Goal: Task Accomplishment & Management: Complete application form

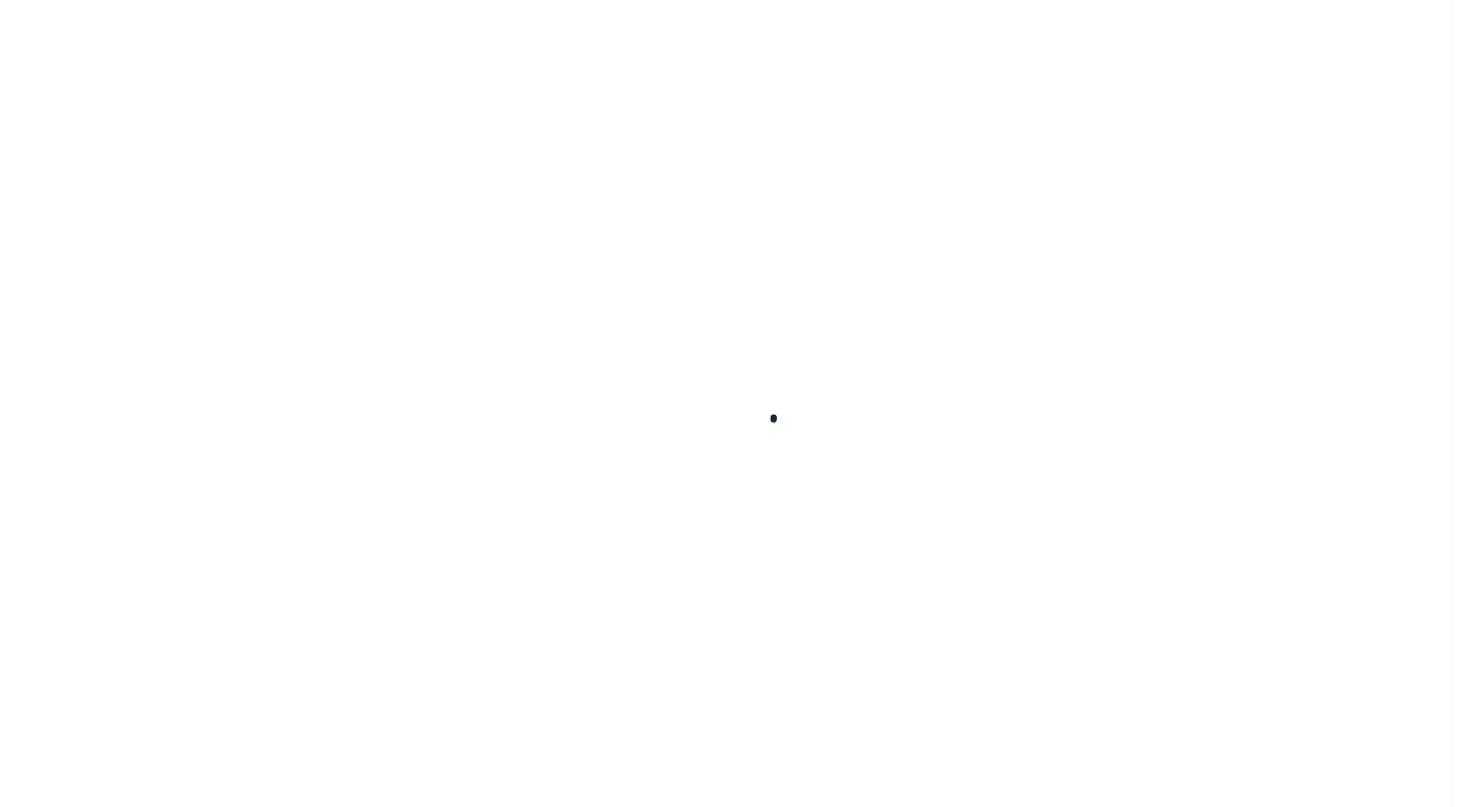
scroll to position [44, 0]
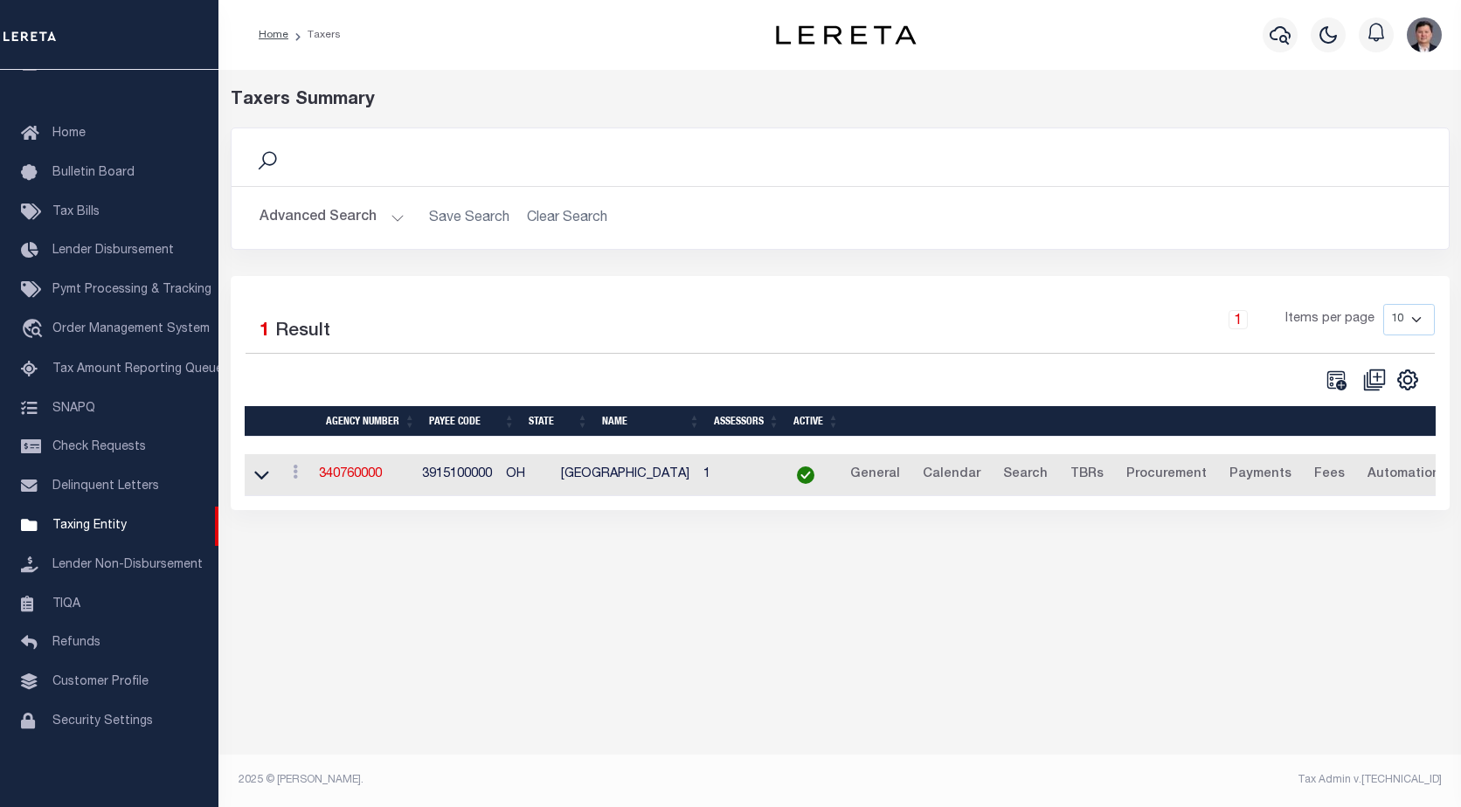
click at [393, 214] on button "Advanced Search" at bounding box center [331, 218] width 145 height 34
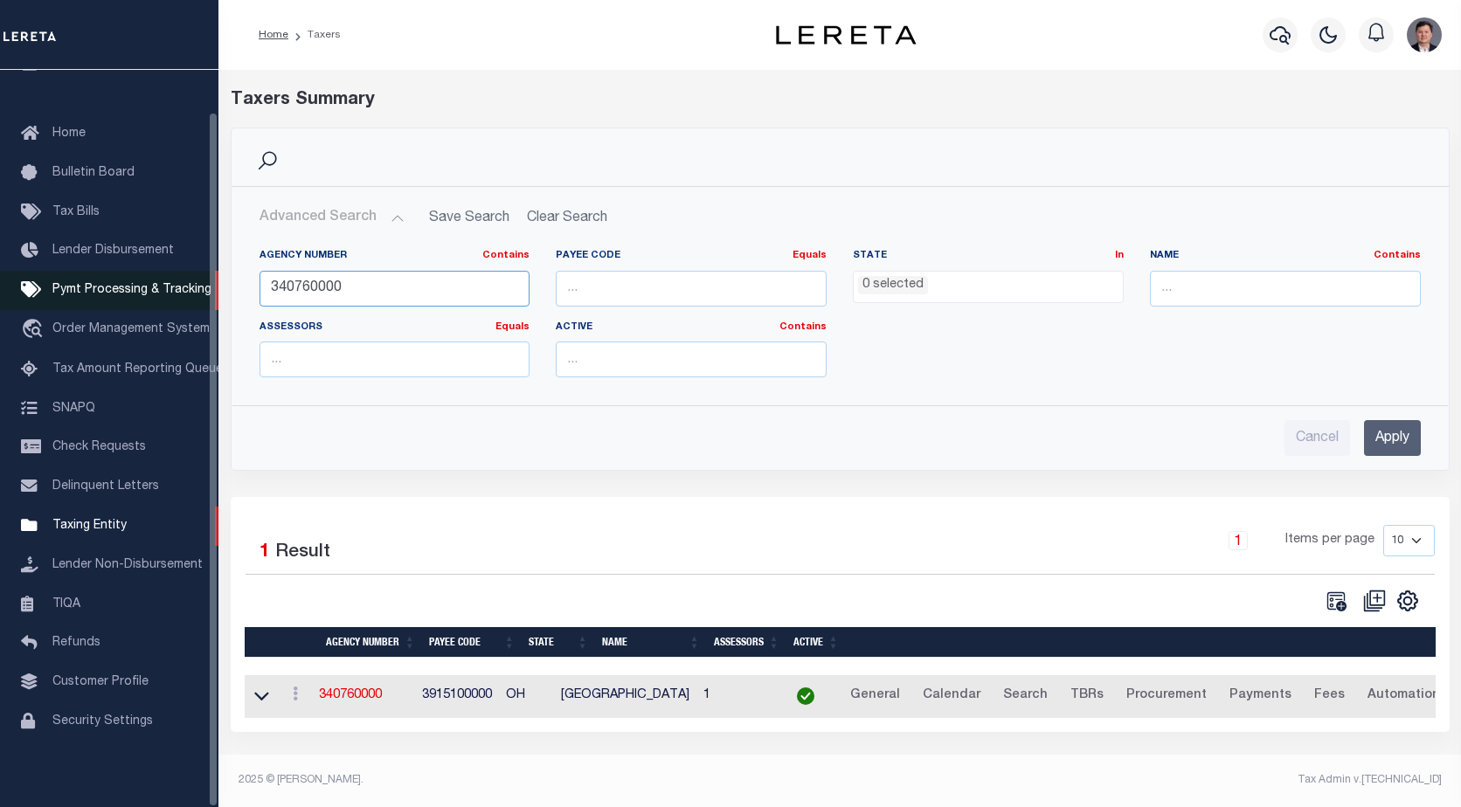
drag, startPoint x: 359, startPoint y: 288, endPoint x: 210, endPoint y: 274, distance: 150.0
click at [210, 274] on div "Home Taxers Profile" at bounding box center [730, 398] width 1461 height 797
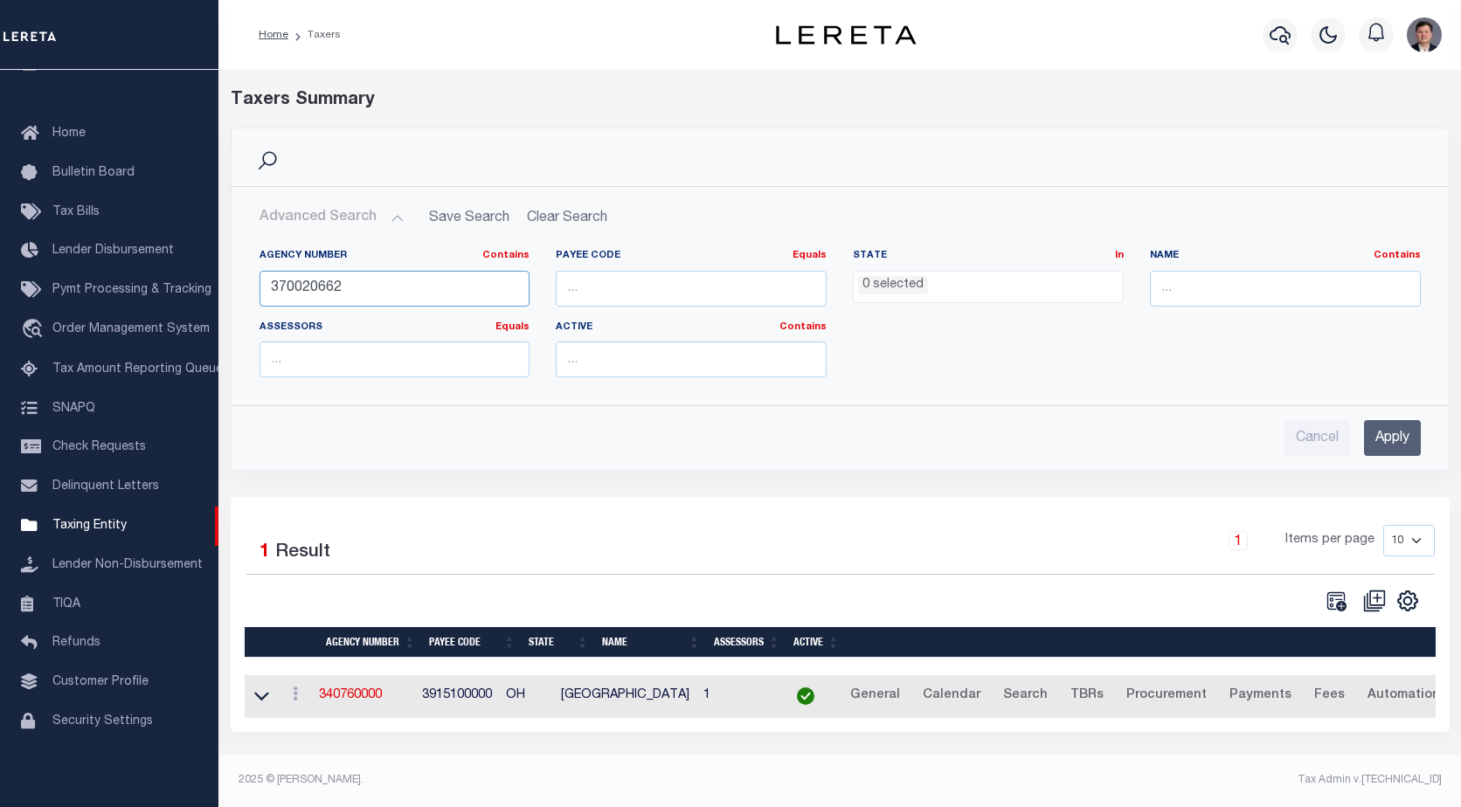
type input "370020662"
click at [1382, 443] on input "Apply" at bounding box center [1392, 438] width 57 height 36
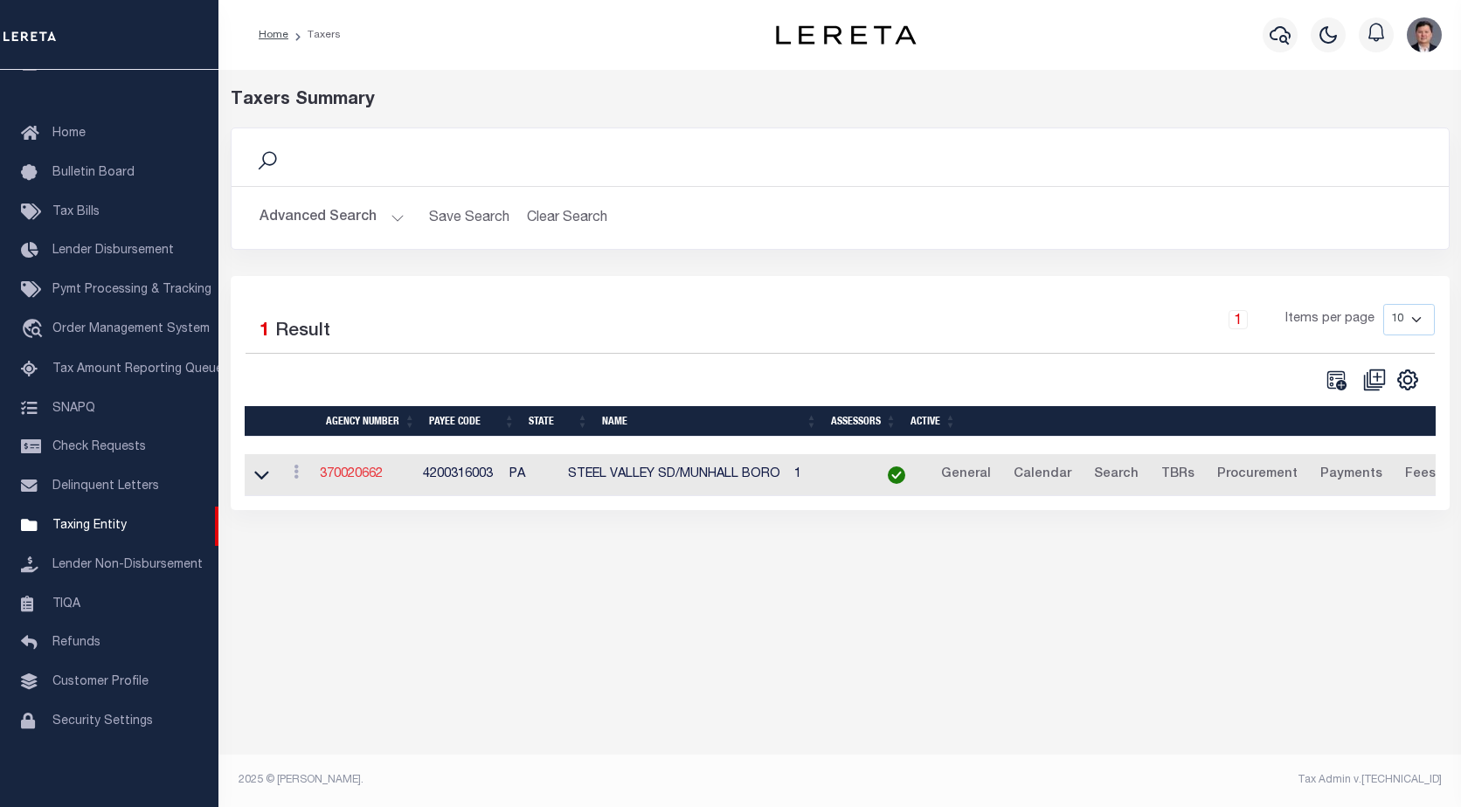
click at [363, 477] on link "370020662" at bounding box center [351, 474] width 63 height 12
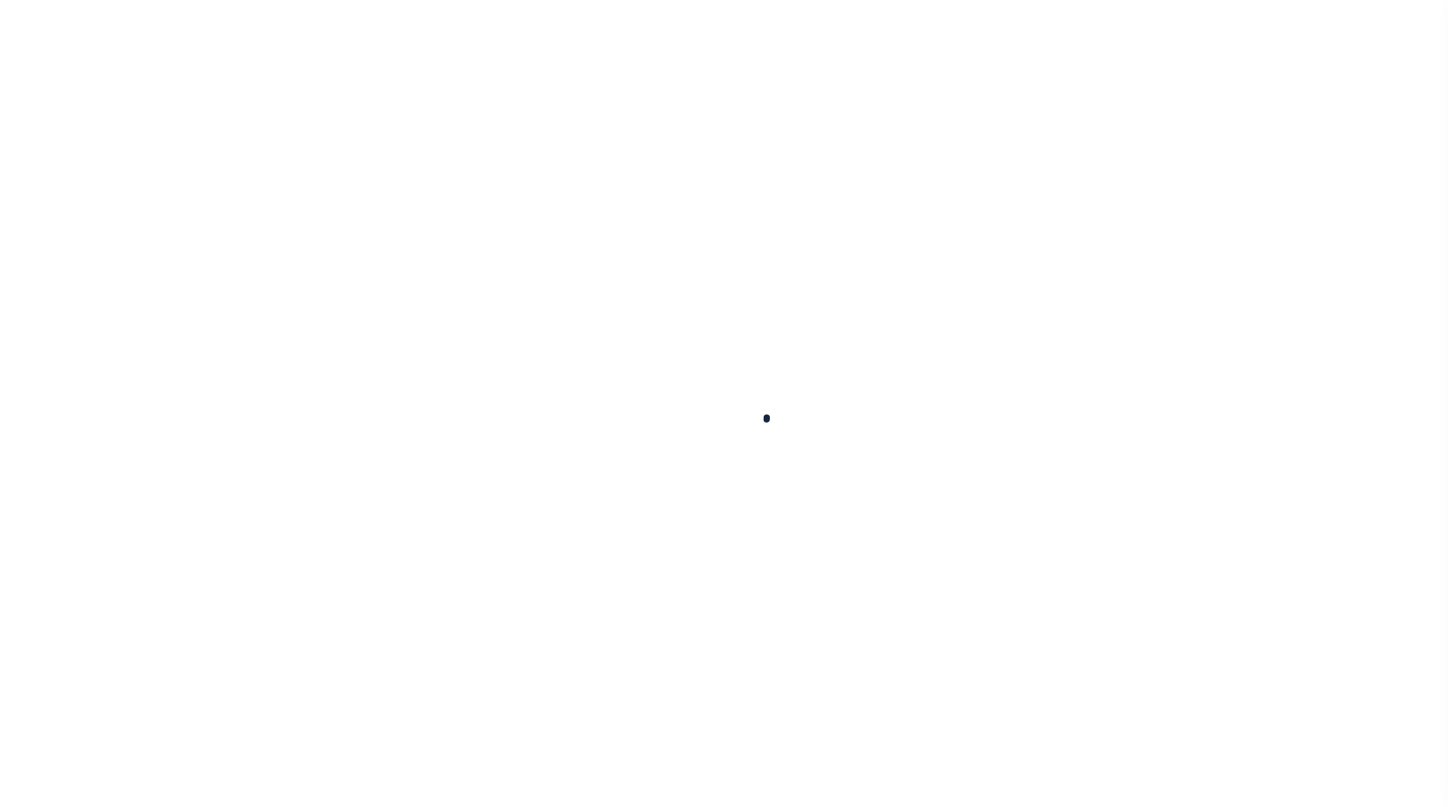
select select
checkbox input "false"
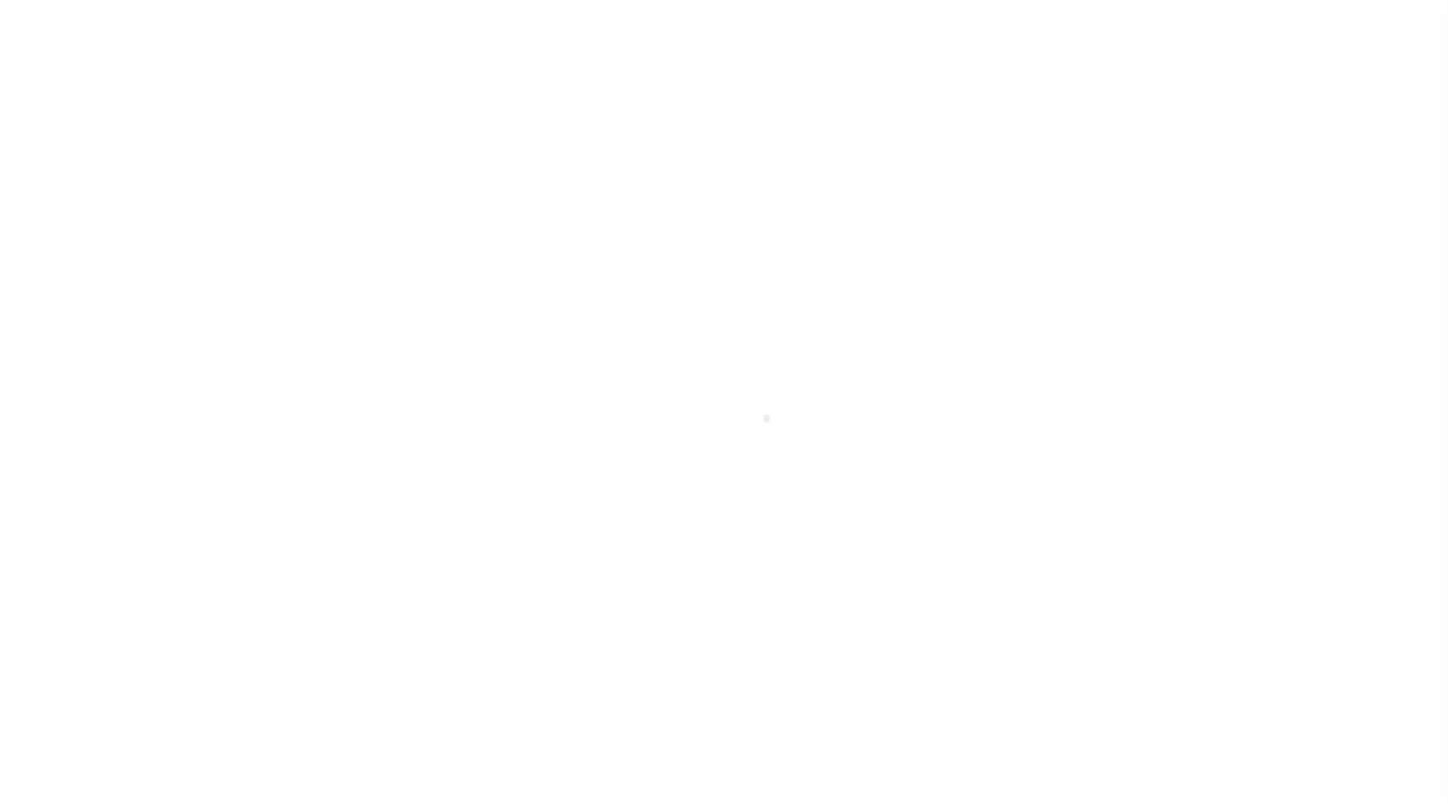
type input "4200316003"
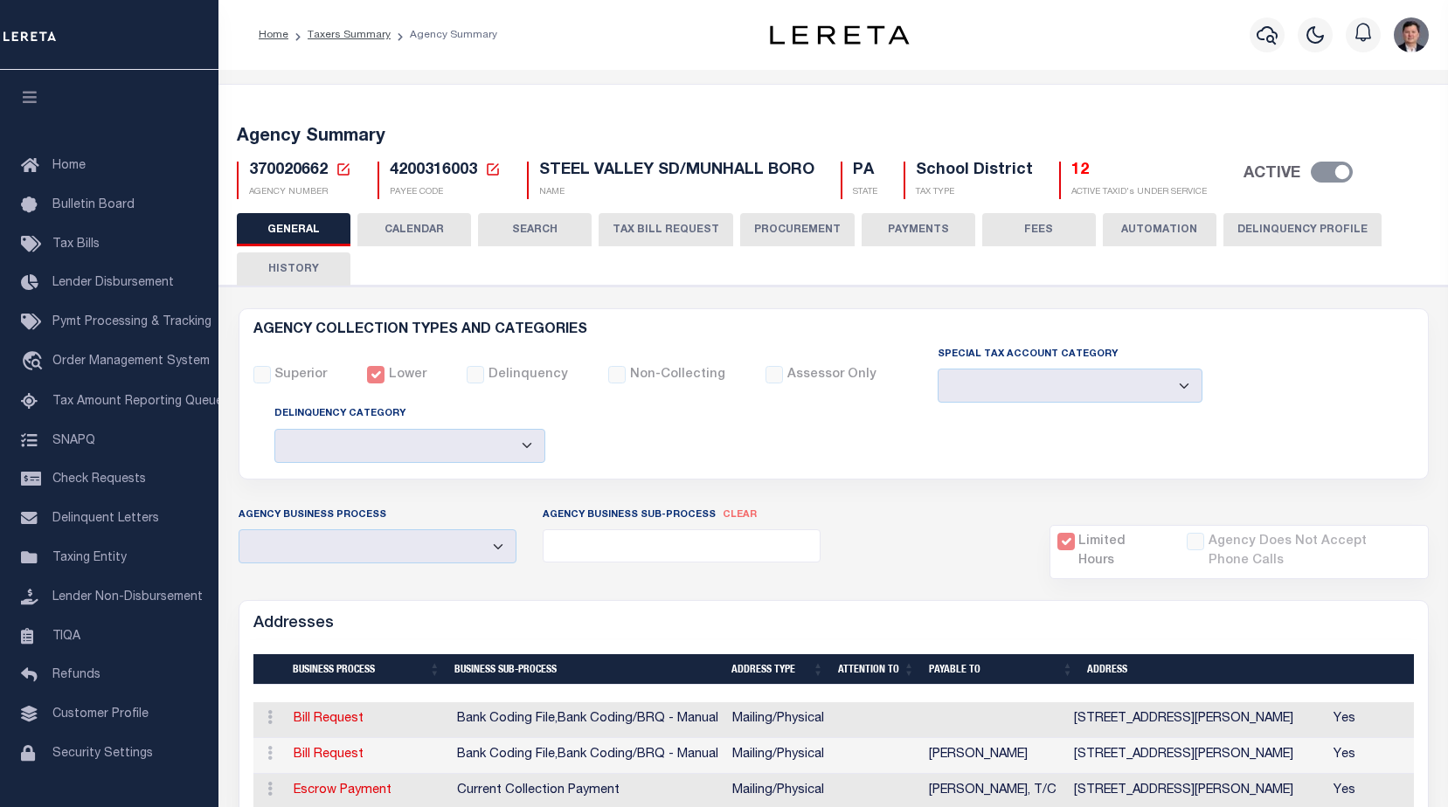
click at [429, 236] on button "CALENDAR" at bounding box center [414, 229] width 114 height 33
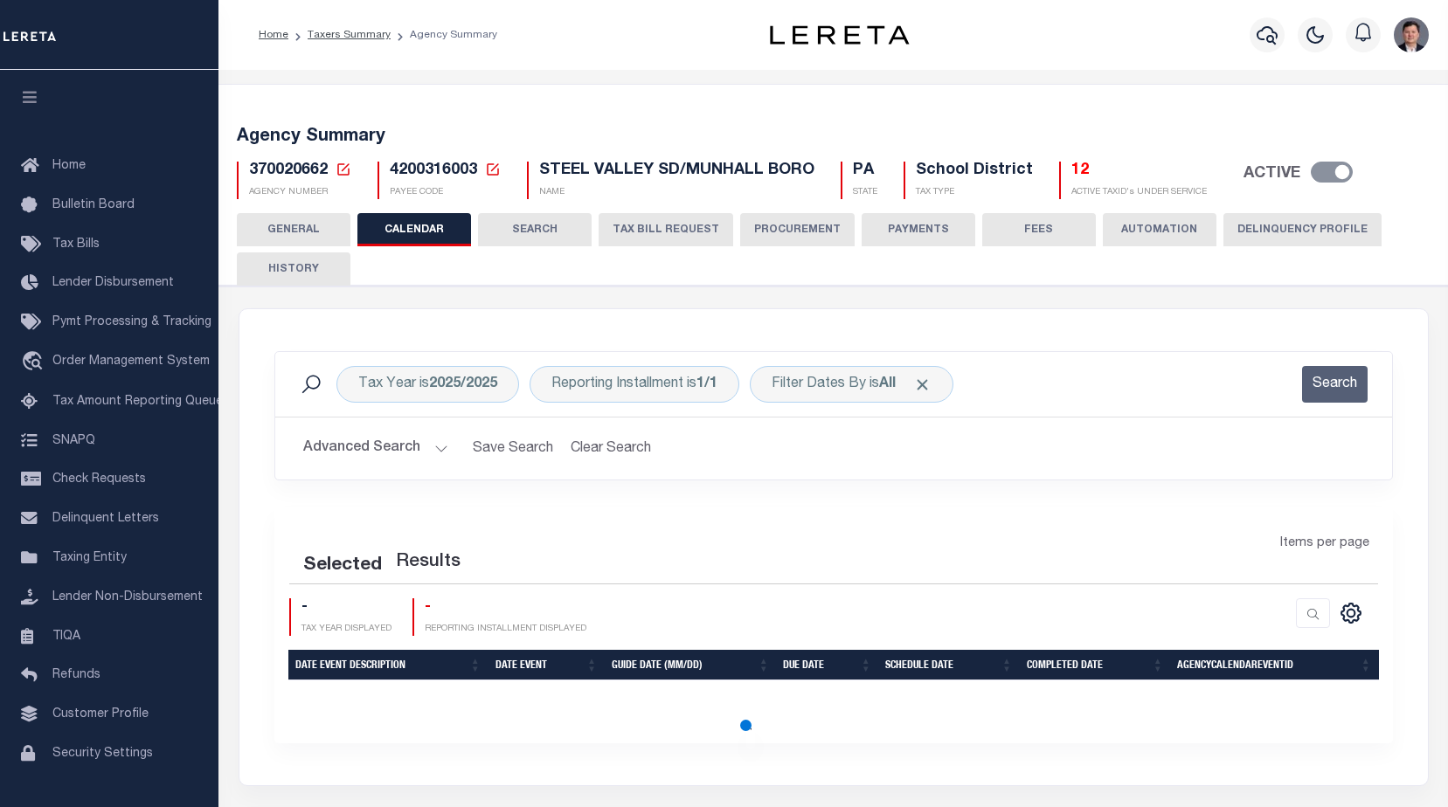
checkbox input "false"
type input "1"
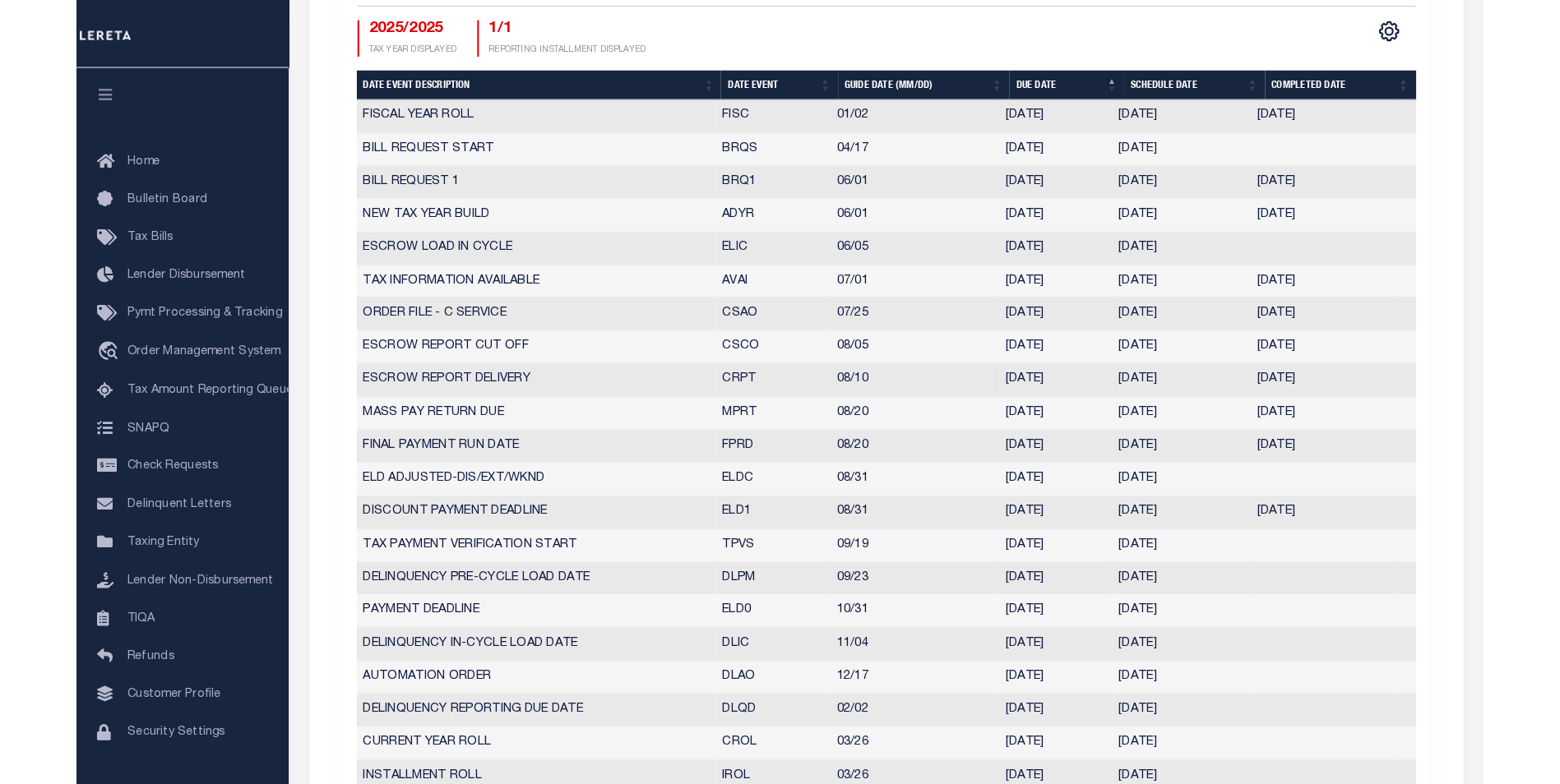
scroll to position [740, 0]
